Goal: Task Accomplishment & Management: Use online tool/utility

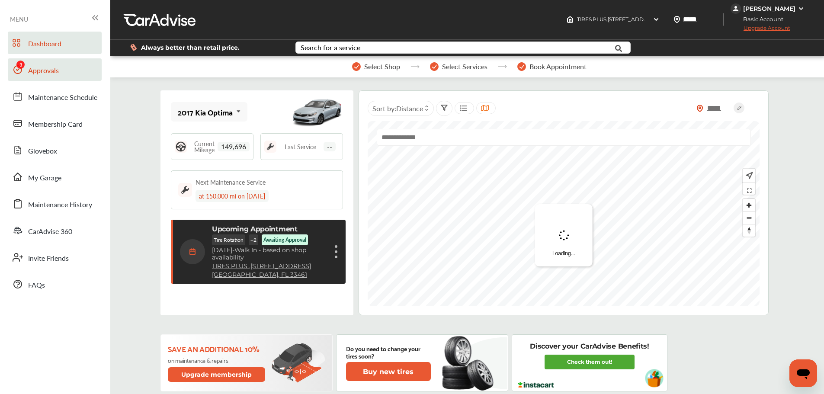
click at [42, 70] on span "Approvals" at bounding box center [43, 70] width 31 height 11
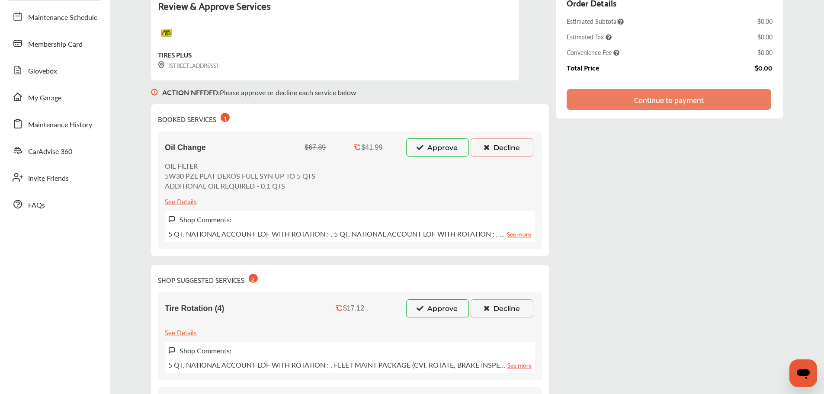
scroll to position [87, 0]
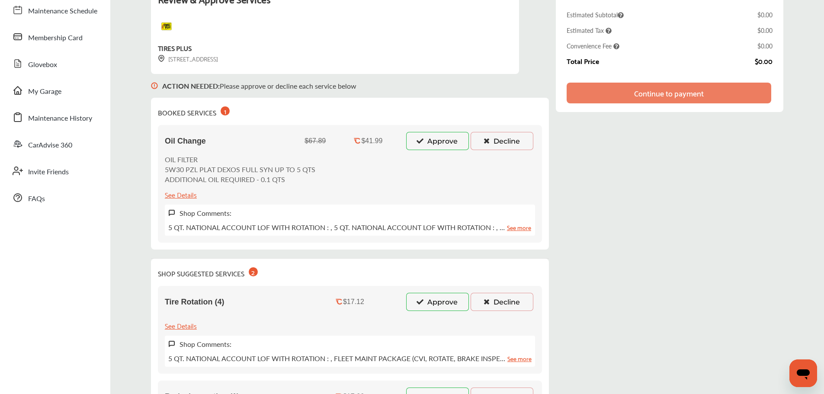
click at [431, 143] on button "Approve" at bounding box center [437, 141] width 63 height 18
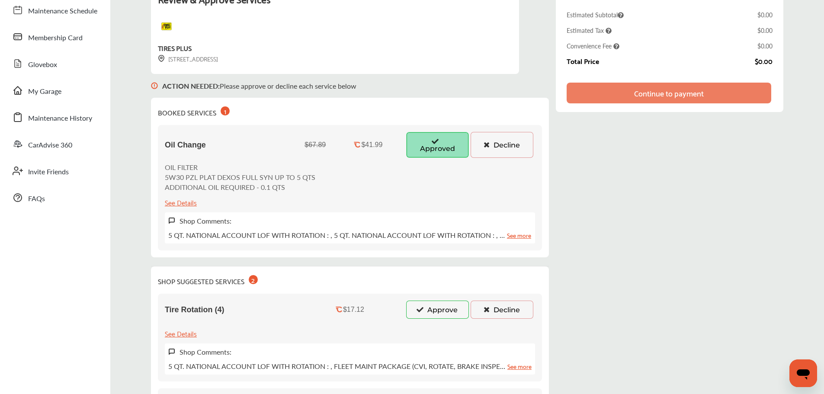
click at [435, 314] on button "Approve" at bounding box center [437, 310] width 63 height 18
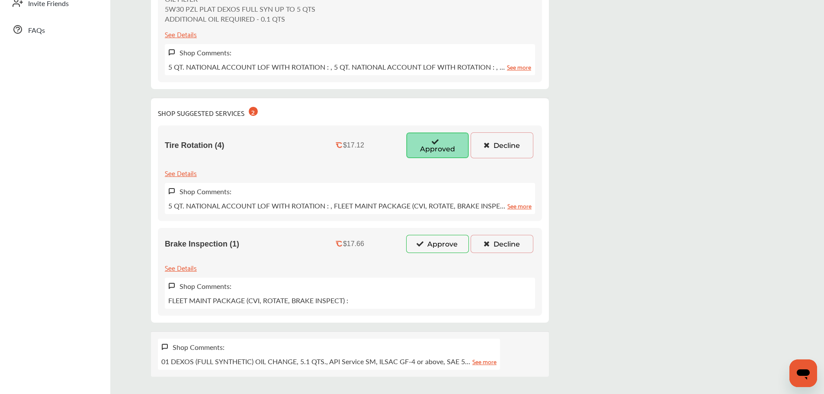
scroll to position [260, 0]
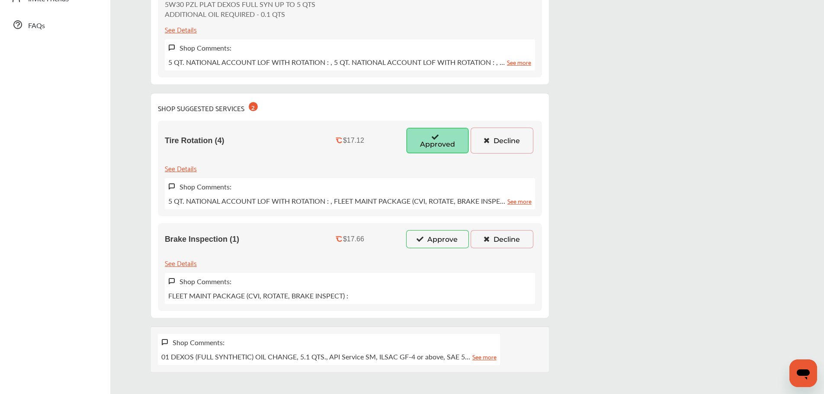
click at [430, 238] on button "Approve" at bounding box center [437, 239] width 63 height 18
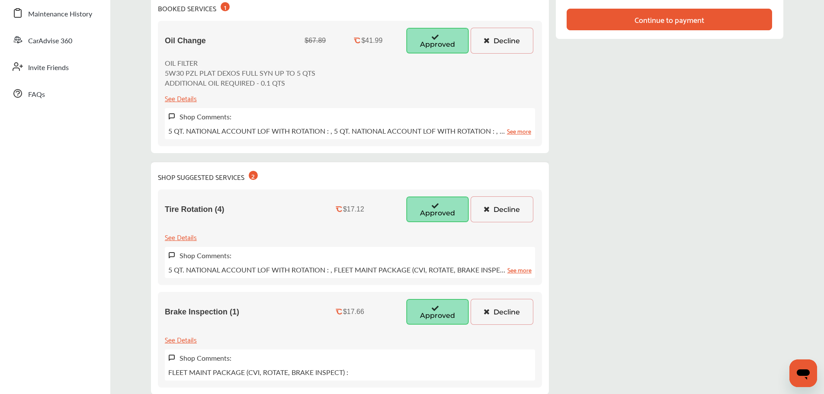
scroll to position [216, 0]
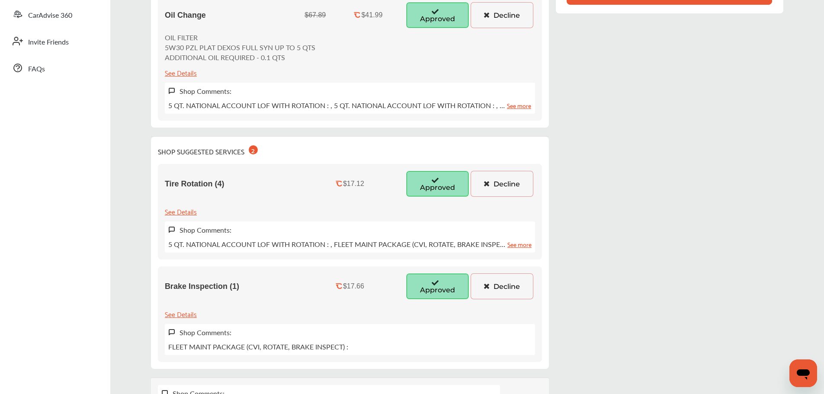
click at [487, 180] on icon at bounding box center [486, 183] width 8 height 6
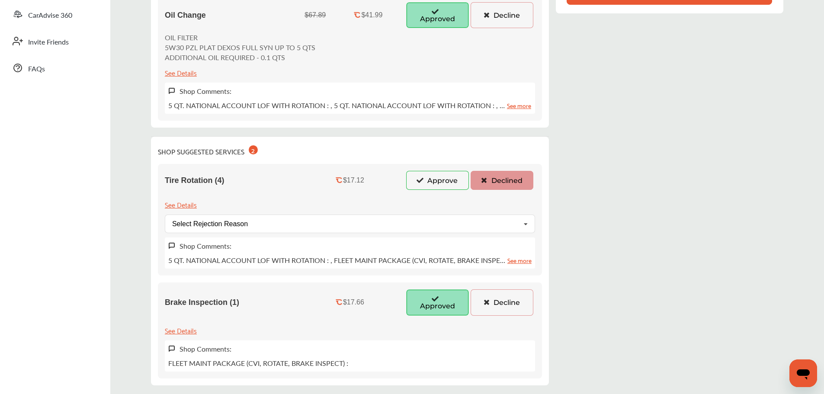
click at [493, 310] on button "Decline" at bounding box center [502, 302] width 63 height 26
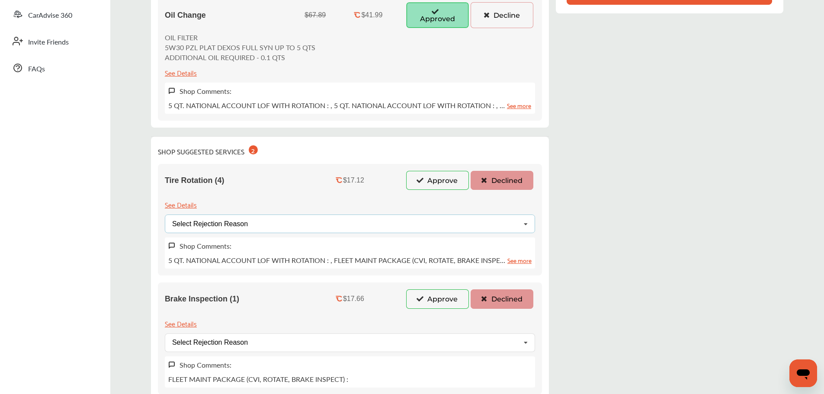
click at [304, 231] on div "Select Rejection Reason Price Not Required More Info Needed Other" at bounding box center [350, 224] width 370 height 19
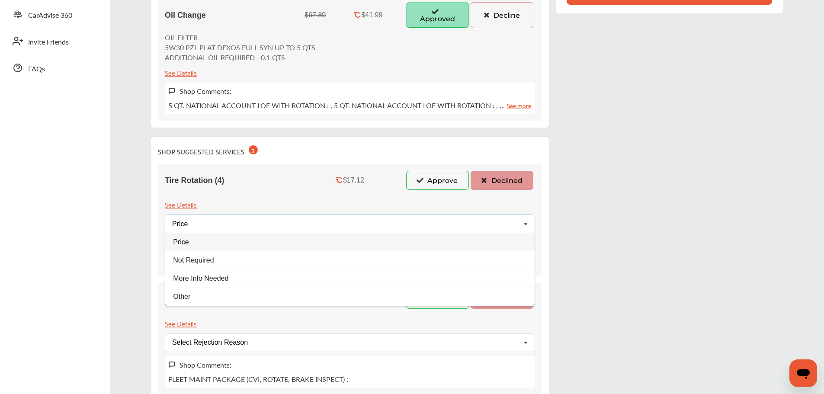
click at [214, 247] on div "Price" at bounding box center [349, 242] width 369 height 18
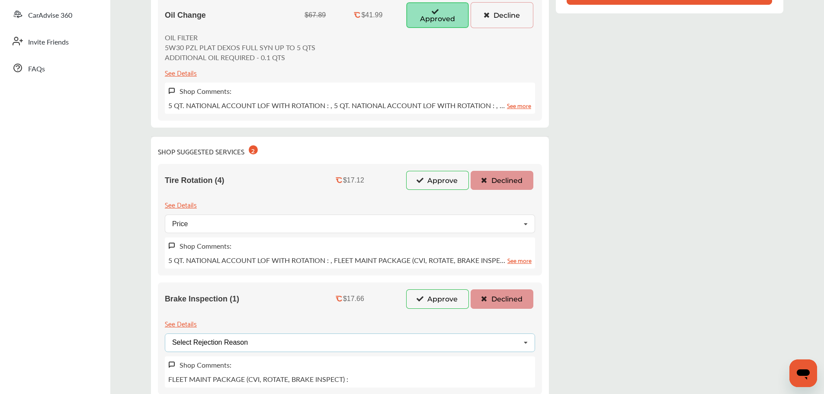
click at [266, 343] on div "Select Rejection Reason Price Not Required More Info Needed Other" at bounding box center [350, 342] width 370 height 19
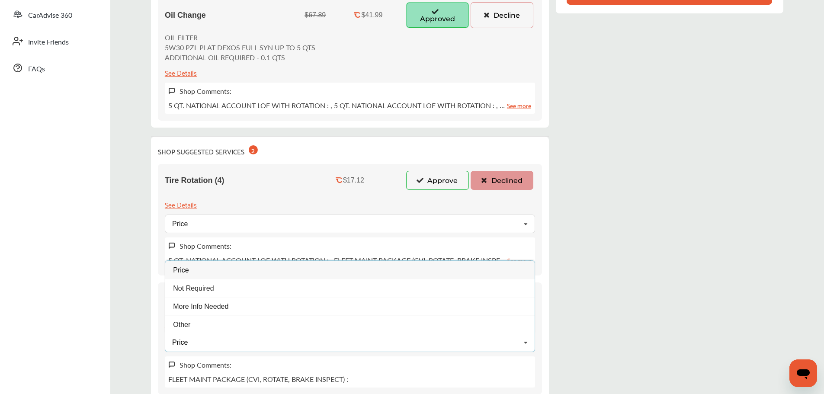
click at [211, 349] on div "Price Price Not Required More Info Needed Other" at bounding box center [350, 342] width 370 height 19
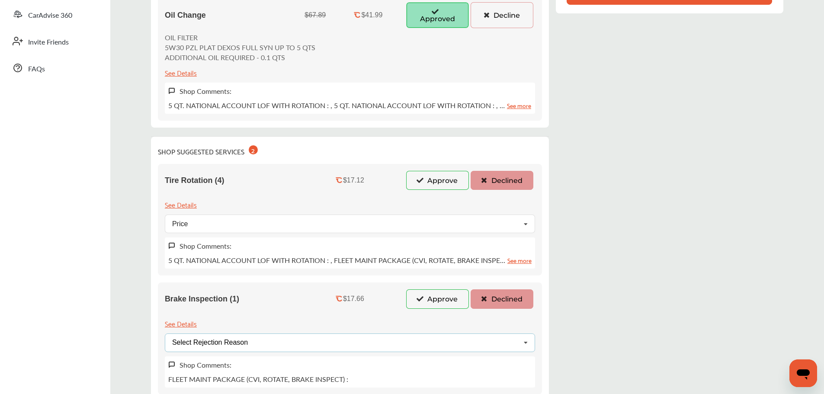
click at [295, 341] on div "Select Rejection Reason Price Not Required More Info Needed Other" at bounding box center [350, 342] width 370 height 19
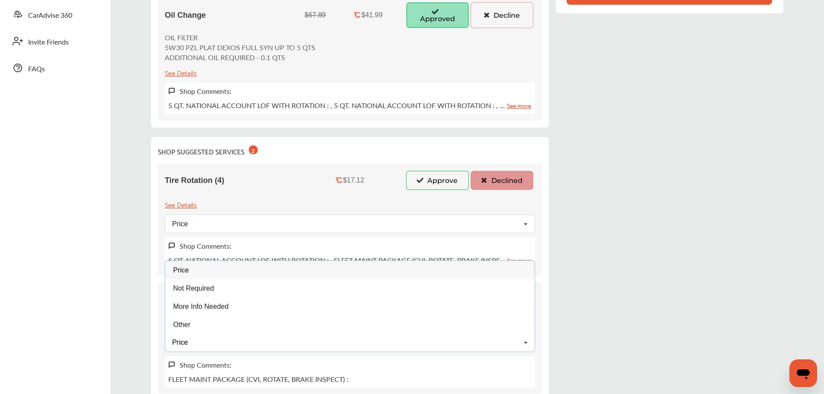
click at [198, 345] on div "Price Price Not Required More Info Needed Other" at bounding box center [350, 342] width 370 height 19
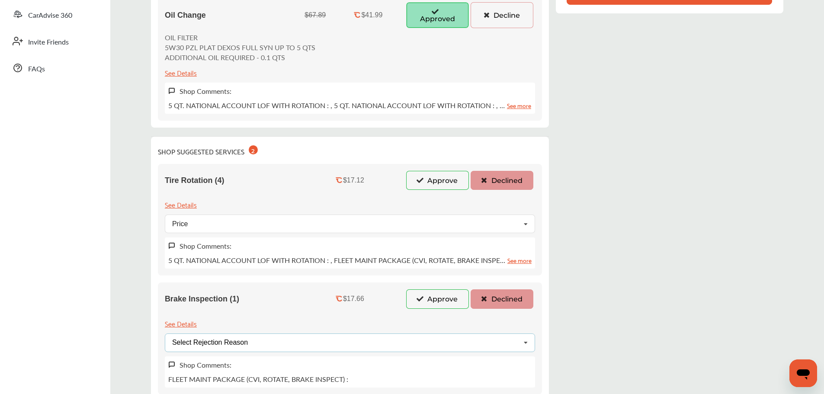
click at [222, 345] on div "Select Rejection Reason" at bounding box center [210, 342] width 76 height 7
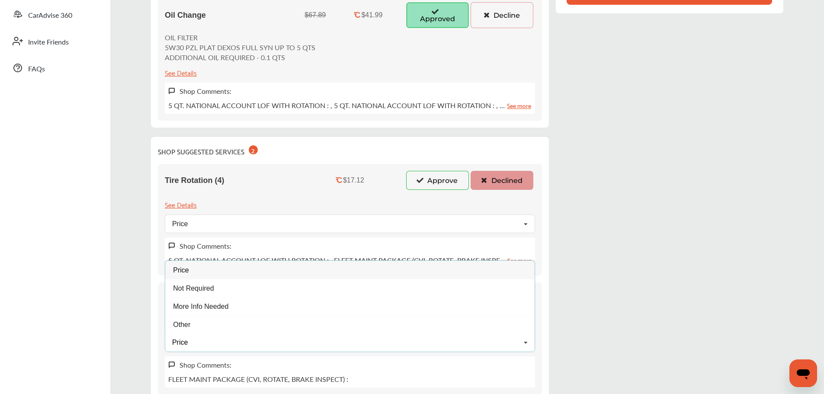
click at [214, 269] on div "Price" at bounding box center [349, 270] width 369 height 18
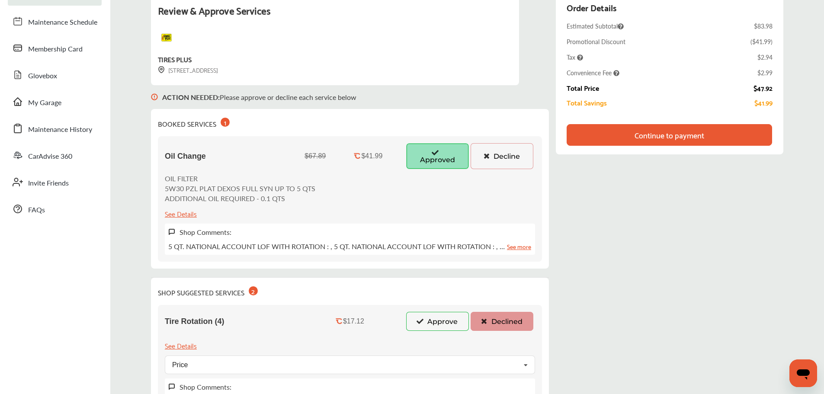
scroll to position [43, 0]
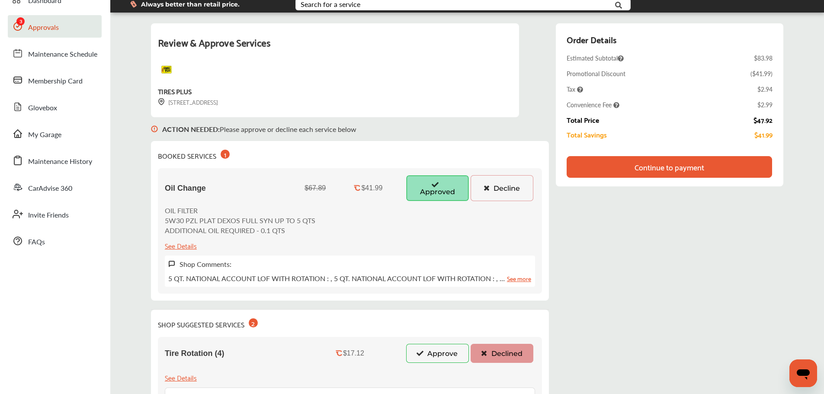
click at [682, 166] on div "Continue to payment" at bounding box center [669, 167] width 70 height 9
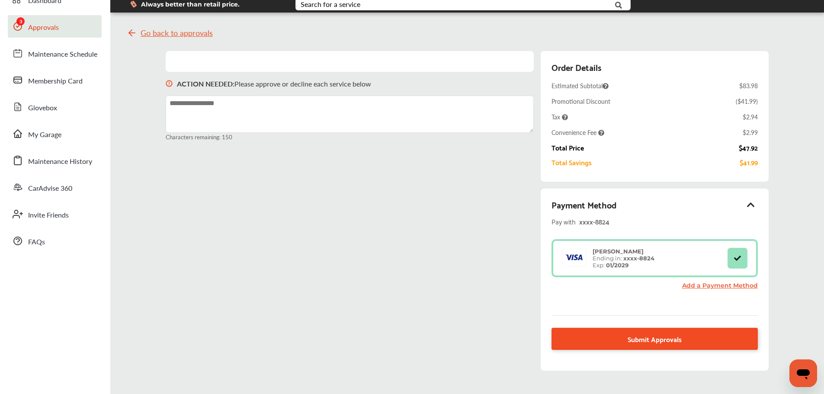
click at [597, 343] on link "Submit Approvals" at bounding box center [654, 339] width 206 height 22
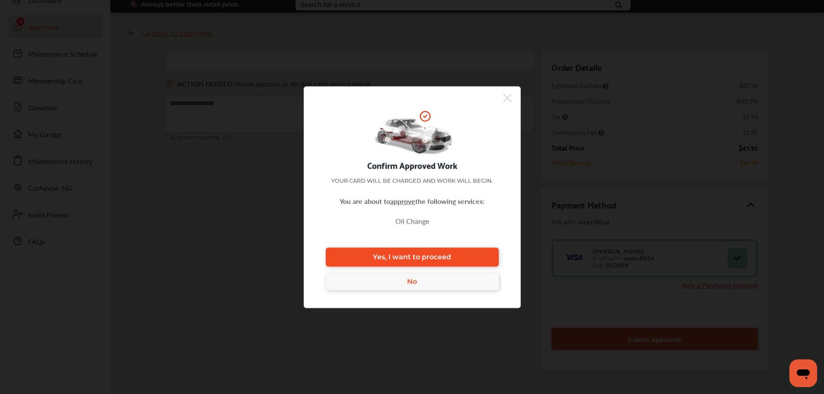
click at [464, 257] on link "Yes, I want to proceed" at bounding box center [412, 256] width 173 height 19
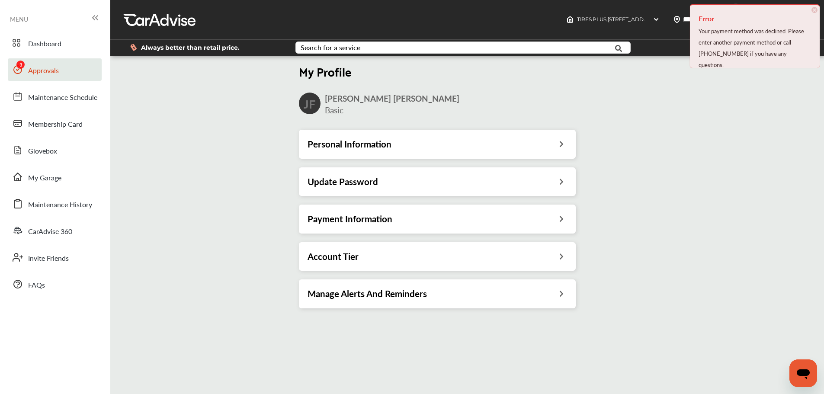
click at [74, 77] on link "Approvals" at bounding box center [55, 69] width 94 height 22
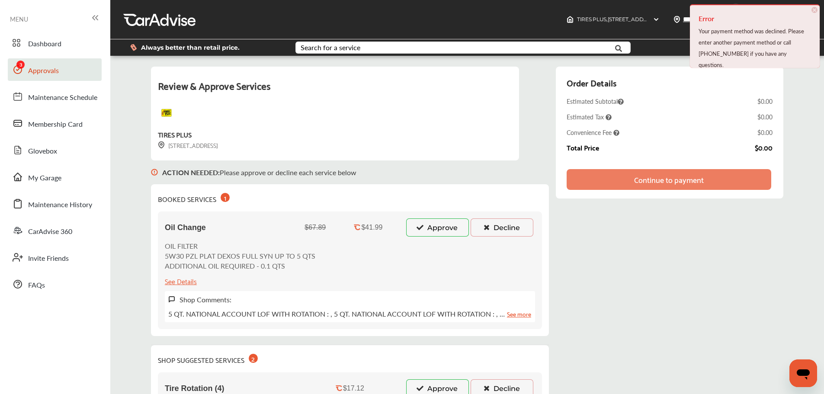
click at [444, 224] on button "Approve" at bounding box center [437, 227] width 63 height 18
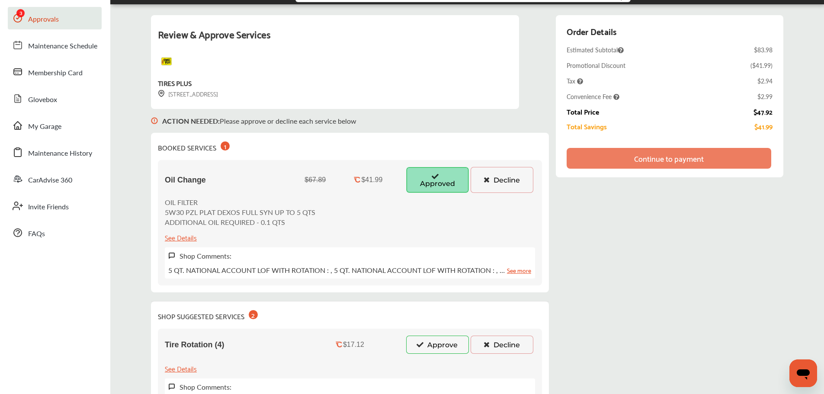
scroll to position [87, 0]
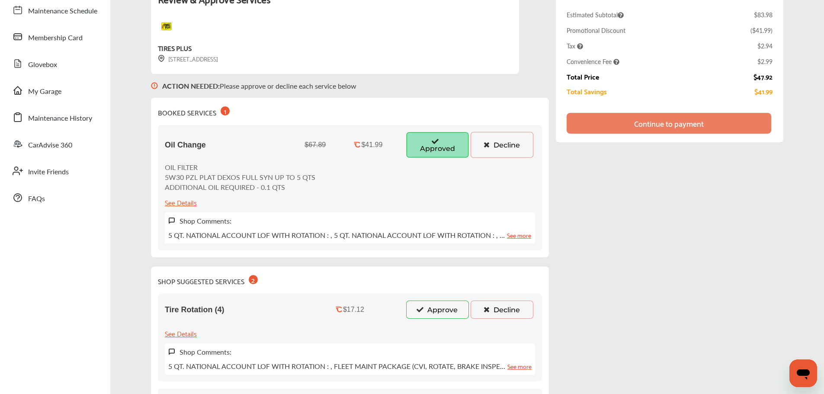
click at [508, 311] on button "Decline" at bounding box center [502, 310] width 63 height 18
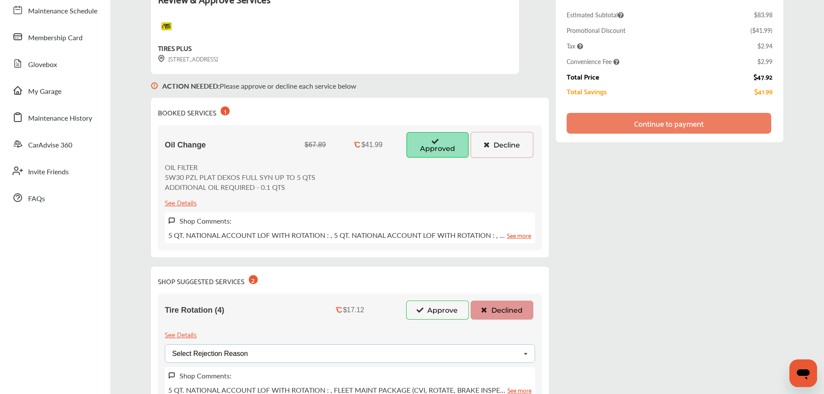
click at [241, 356] on div "Select Rejection Reason" at bounding box center [210, 353] width 76 height 7
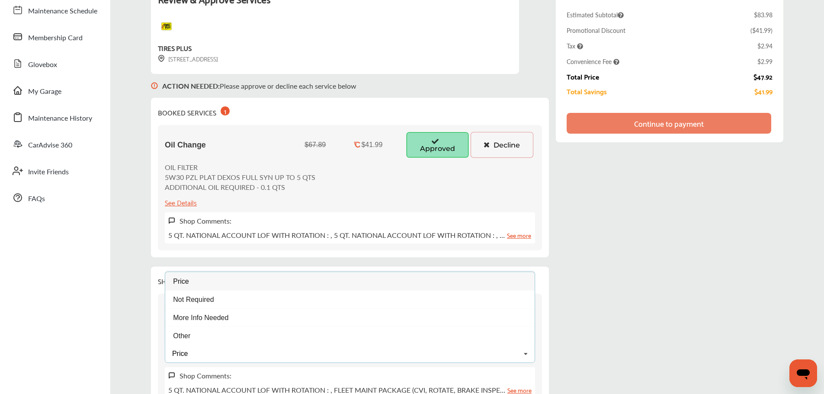
click at [207, 288] on div "Price" at bounding box center [349, 281] width 369 height 18
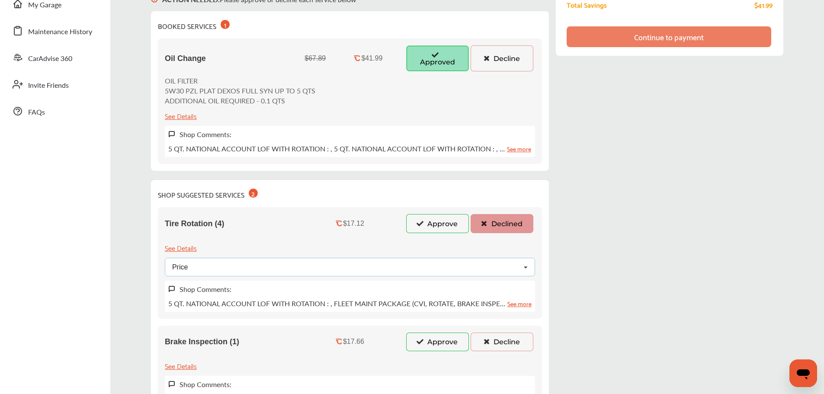
scroll to position [303, 0]
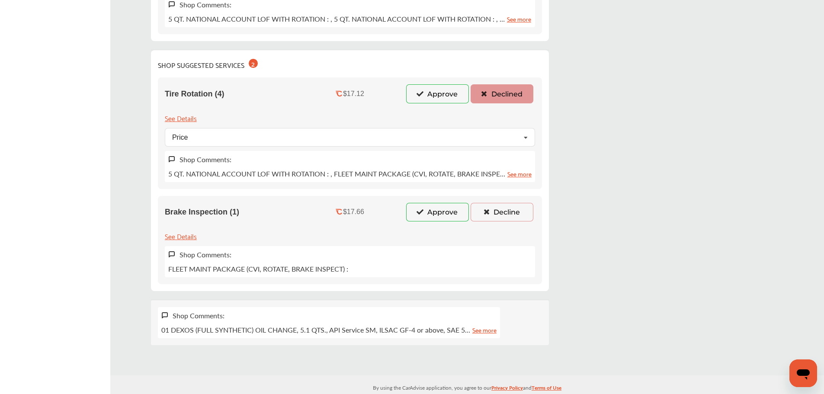
click at [502, 209] on button "Decline" at bounding box center [502, 212] width 63 height 18
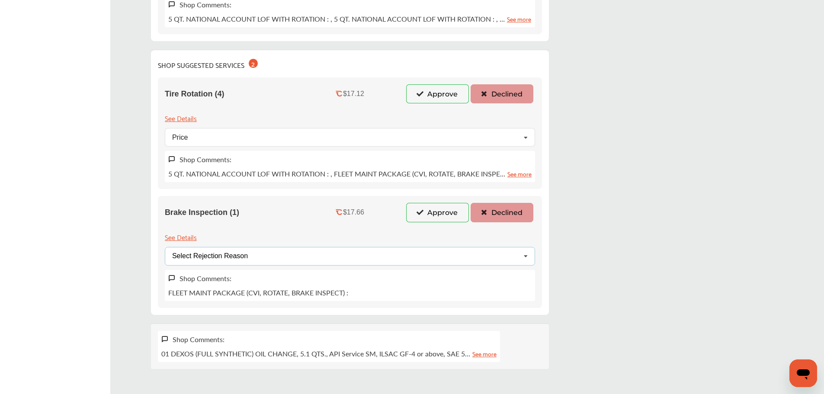
click at [237, 256] on div "Select Rejection Reason" at bounding box center [210, 256] width 76 height 7
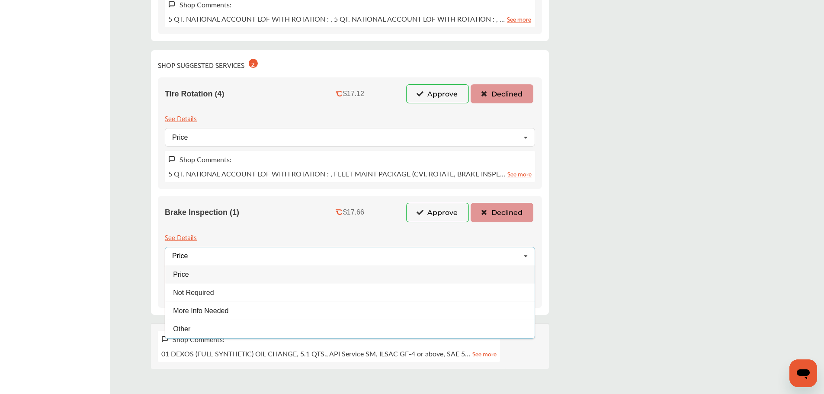
click at [197, 257] on div "Price Price Not Required More Info Needed Other" at bounding box center [350, 256] width 370 height 19
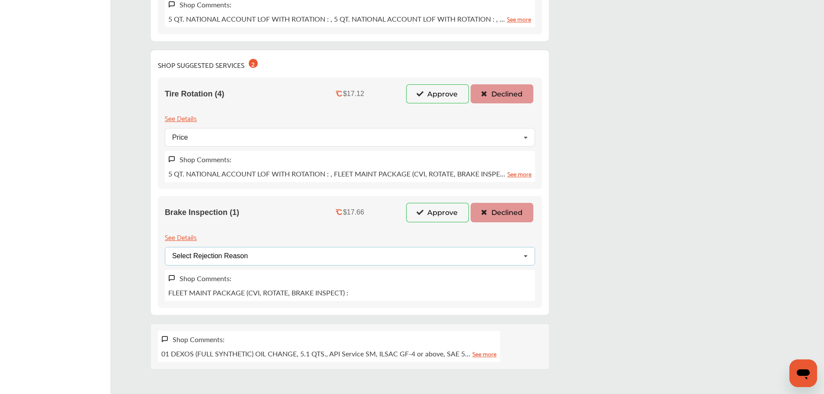
click at [340, 260] on div "Select Rejection Reason Price Not Required More Info Needed Other" at bounding box center [350, 256] width 370 height 19
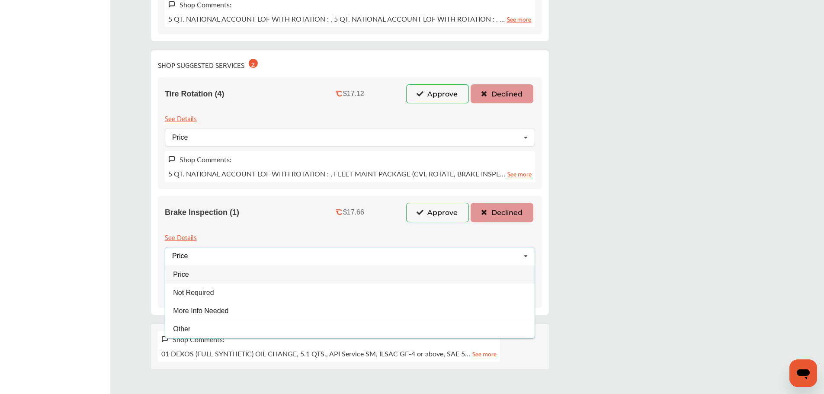
click at [213, 282] on div "Price" at bounding box center [349, 274] width 369 height 18
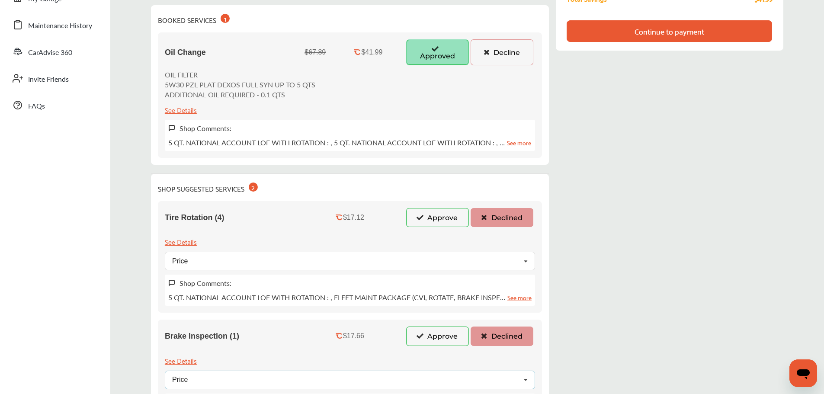
scroll to position [87, 0]
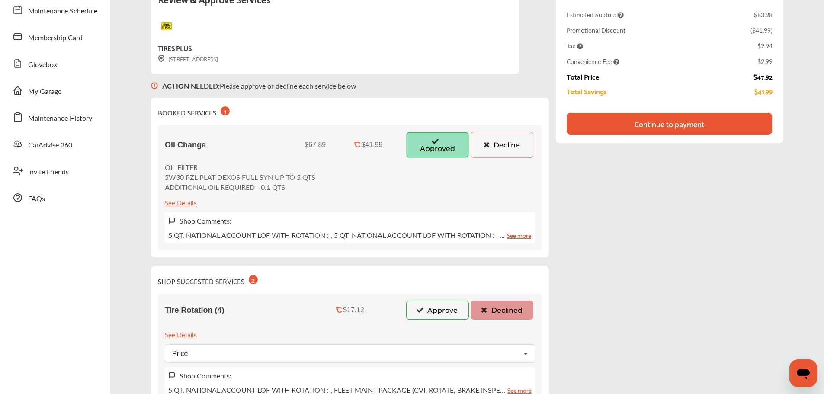
click at [625, 121] on div "Continue to payment" at bounding box center [669, 124] width 205 height 22
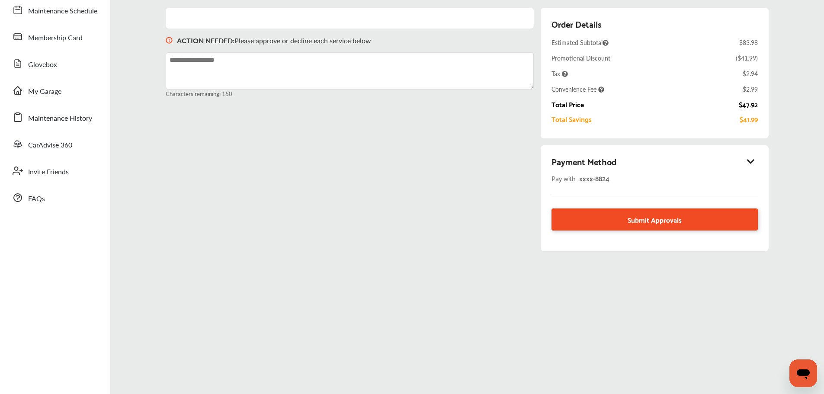
click at [609, 213] on link "Submit Approvals" at bounding box center [654, 219] width 206 height 22
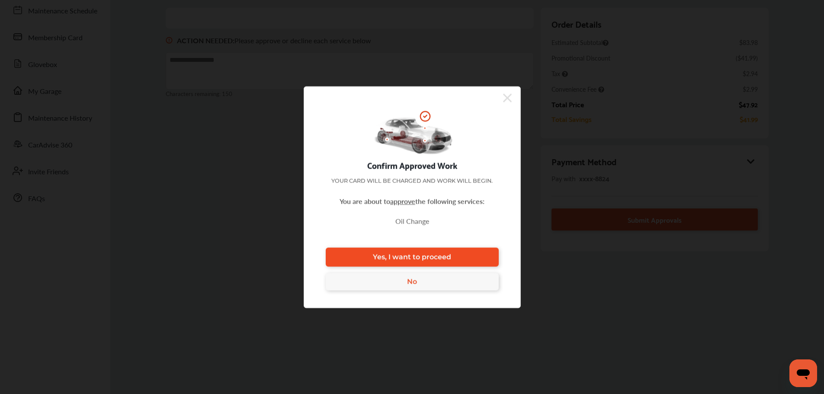
click at [482, 252] on link "Yes, I want to proceed" at bounding box center [412, 256] width 173 height 19
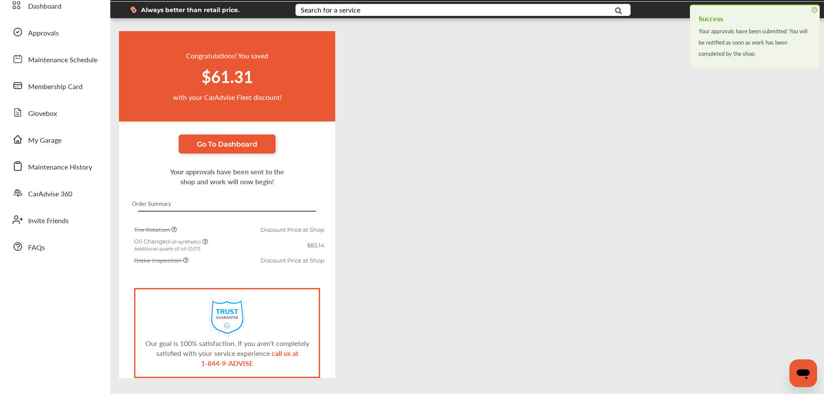
scroll to position [68, 0]
